Goal: Find specific page/section: Find specific page/section

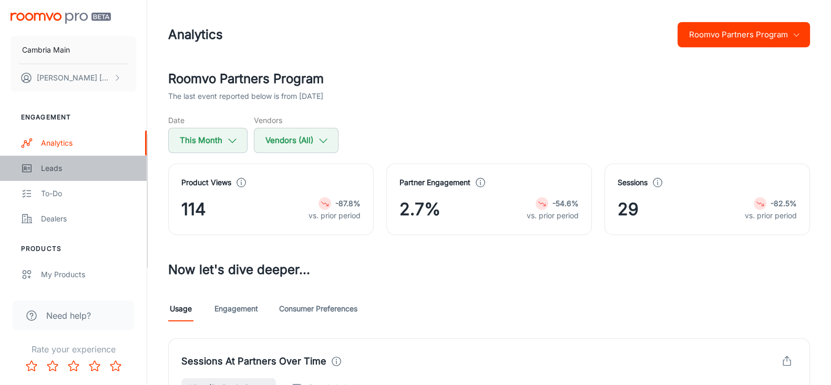
click at [53, 169] on div "Leads" at bounding box center [88, 168] width 95 height 12
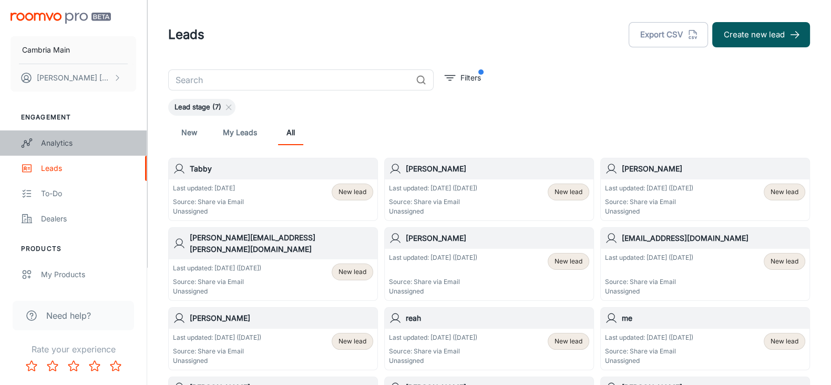
click at [58, 139] on div "Analytics" at bounding box center [88, 143] width 95 height 12
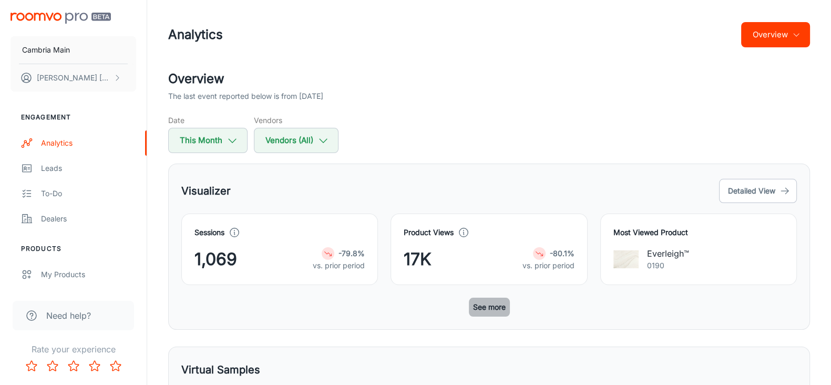
click at [485, 308] on button "See more" at bounding box center [489, 307] width 41 height 19
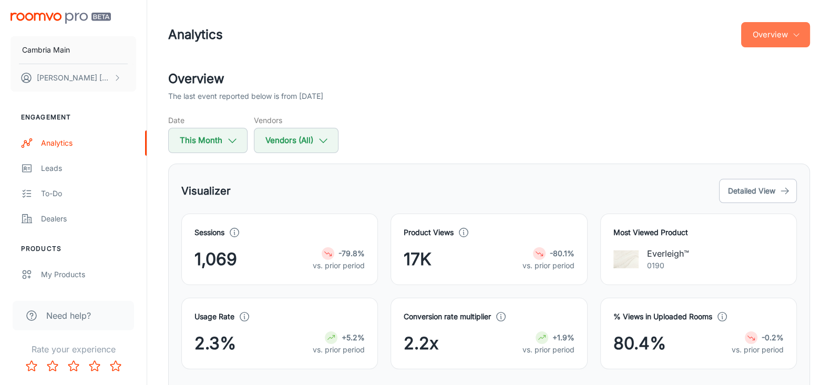
click at [789, 37] on button "Overview" at bounding box center [775, 34] width 69 height 25
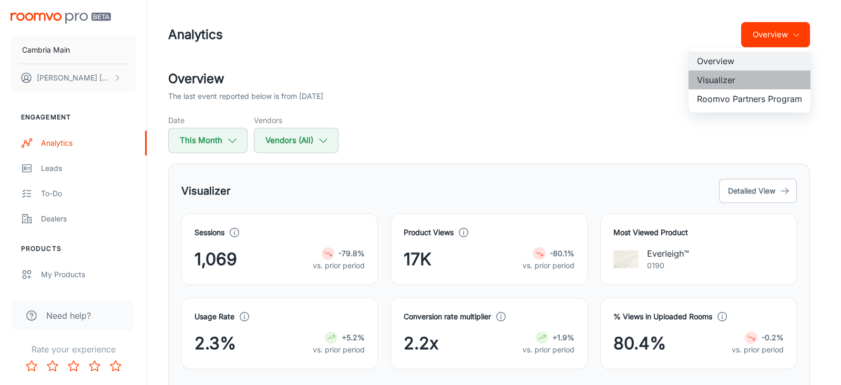
click at [728, 75] on li "Visualizer" at bounding box center [750, 79] width 122 height 19
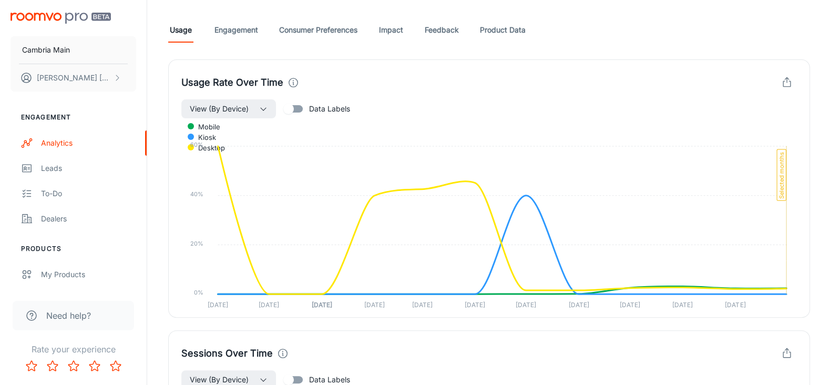
scroll to position [249, 0]
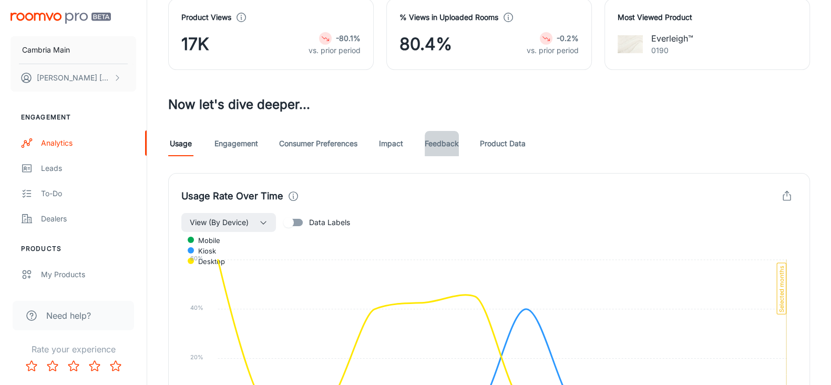
click at [449, 141] on link "Feedback" at bounding box center [442, 143] width 34 height 25
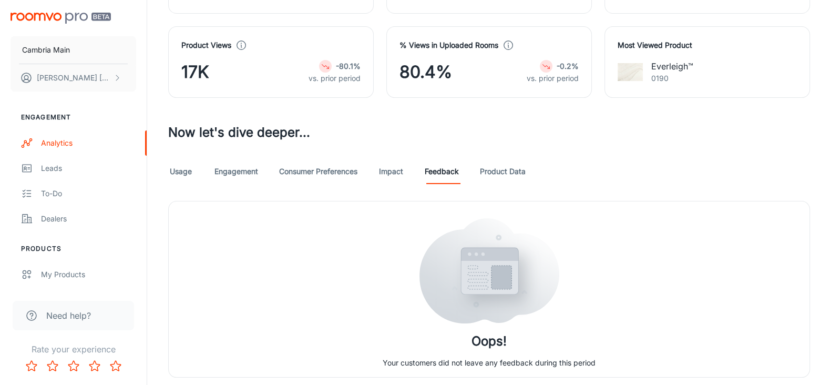
scroll to position [214, 0]
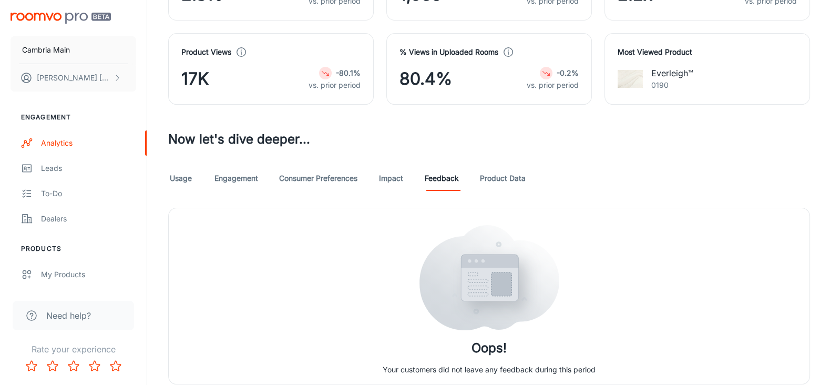
click at [388, 180] on link "Impact" at bounding box center [391, 178] width 25 height 25
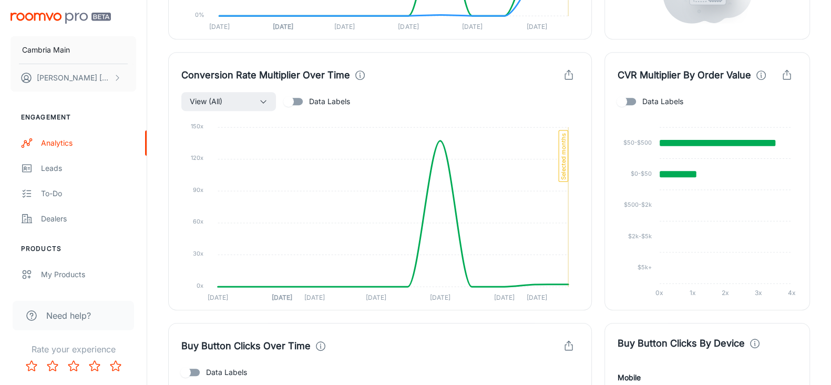
scroll to position [639, 0]
